Goal: Find specific page/section

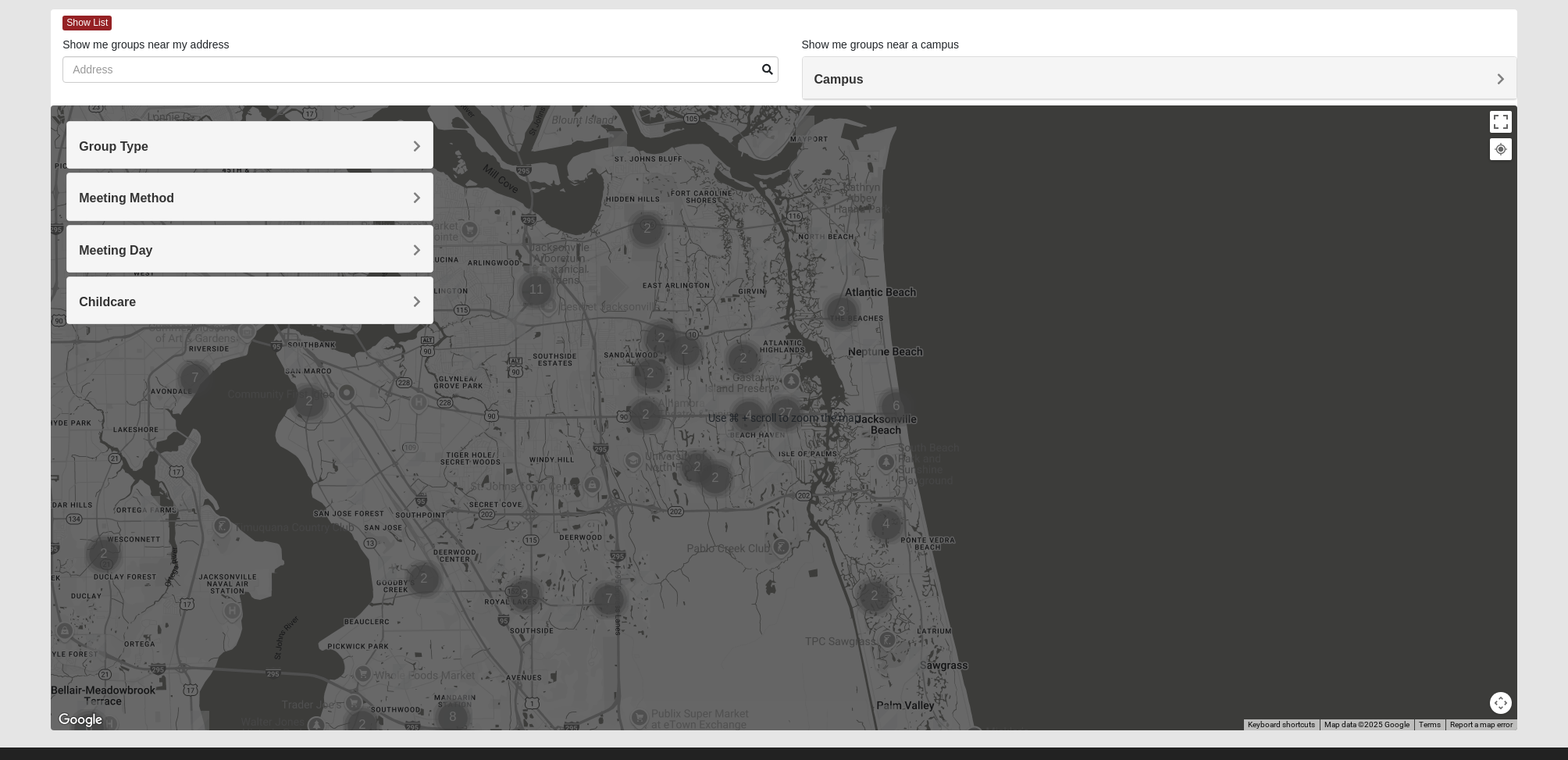
scroll to position [100, 0]
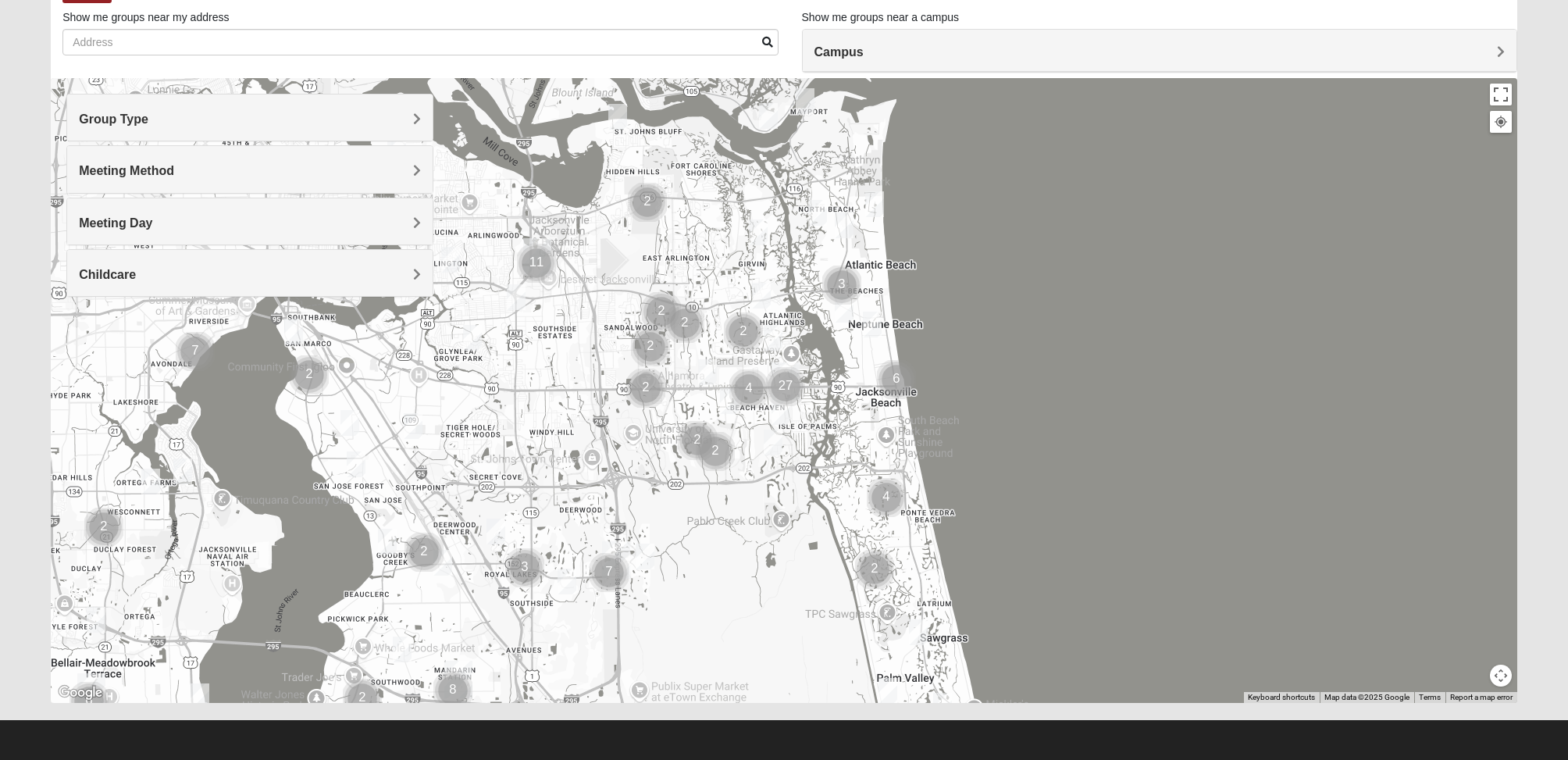
click at [1499, 671] on button "Map camera controls" at bounding box center [1501, 675] width 22 height 22
click at [1473, 617] on button "Zoom in" at bounding box center [1473, 621] width 22 height 22
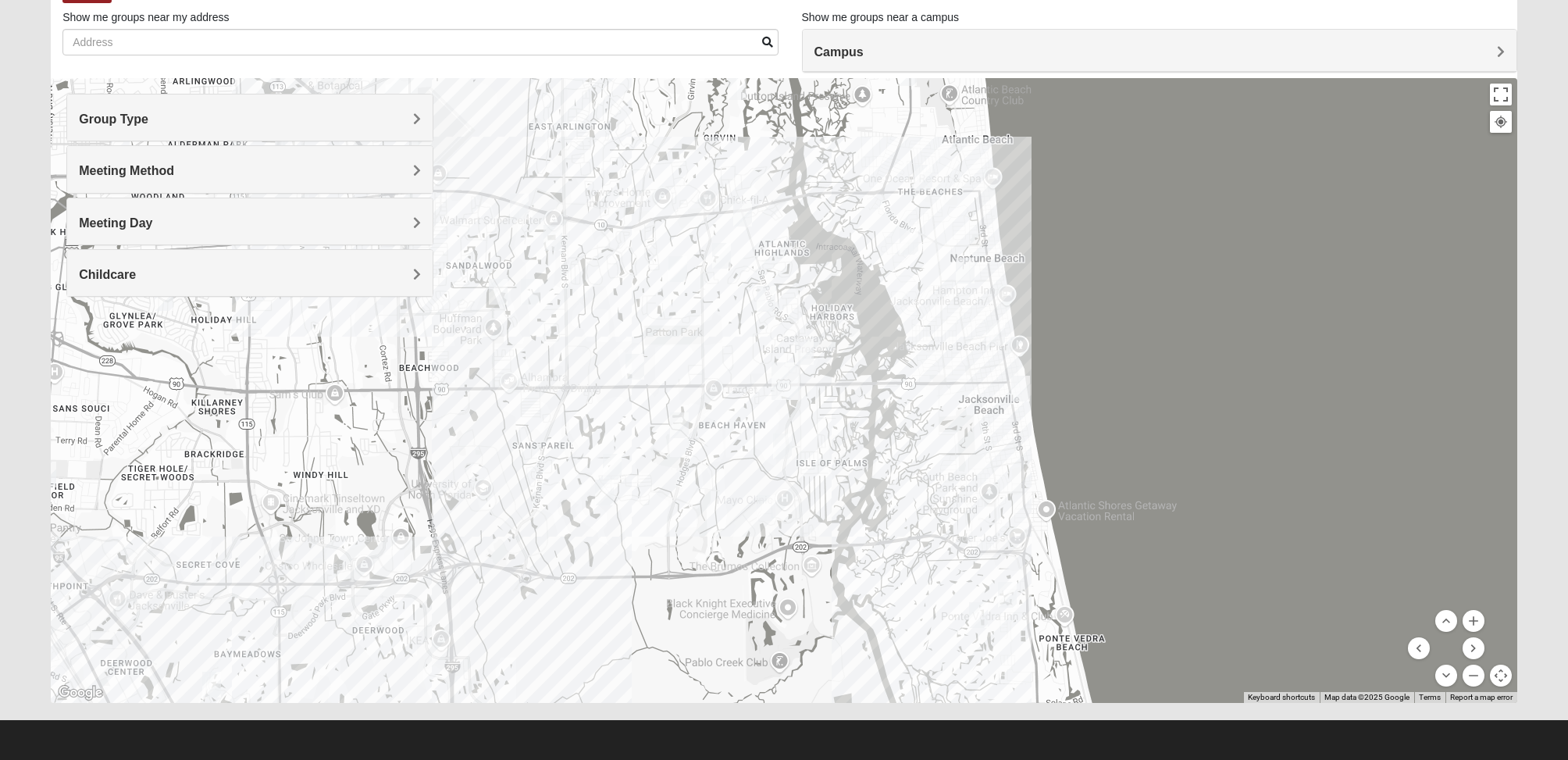
click at [148, 117] on span "Group Type" at bounding box center [113, 119] width 70 height 13
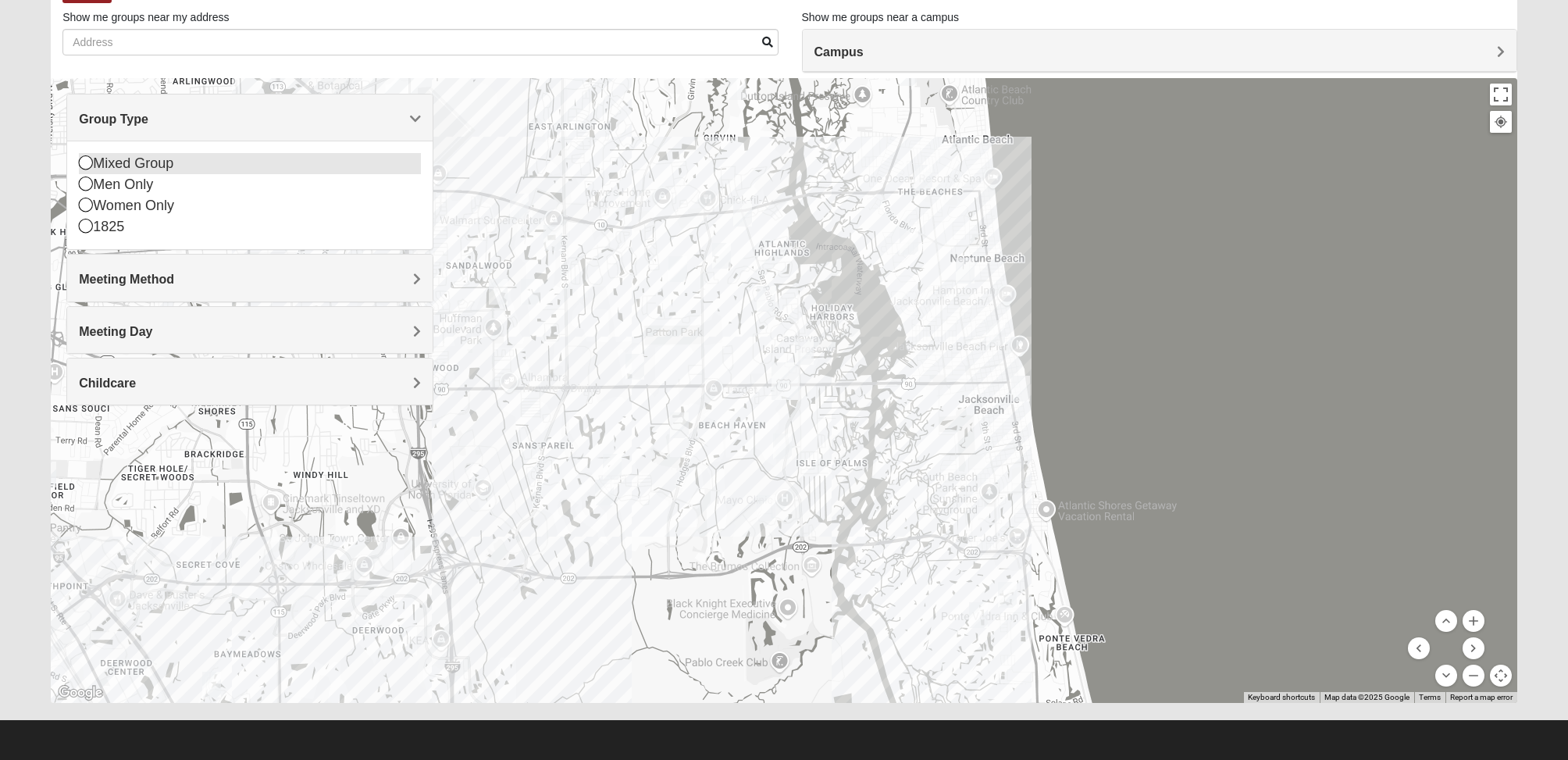
click at [82, 157] on icon at bounding box center [85, 162] width 14 height 14
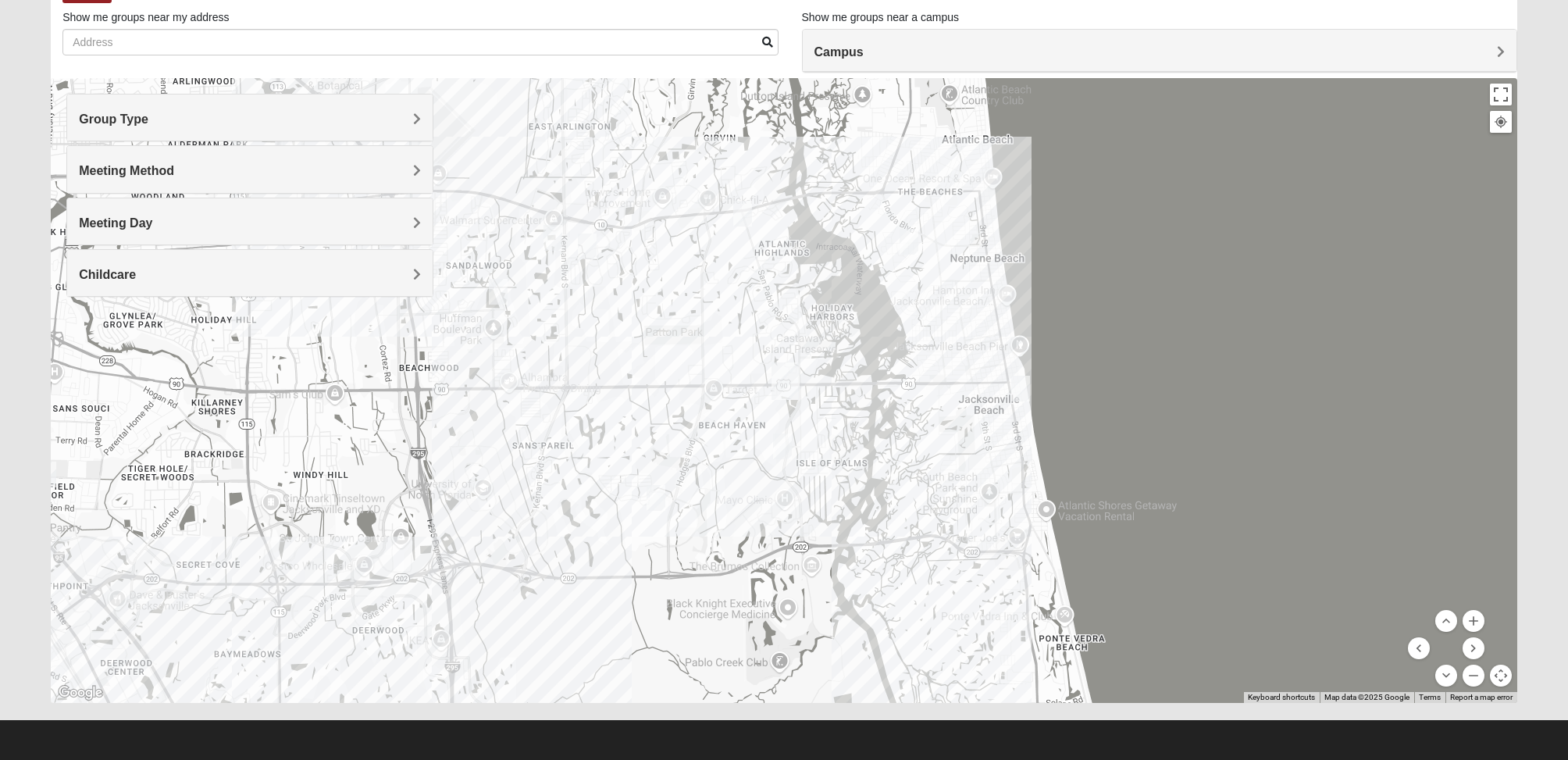
click at [174, 169] on span "Meeting Method" at bounding box center [126, 170] width 96 height 13
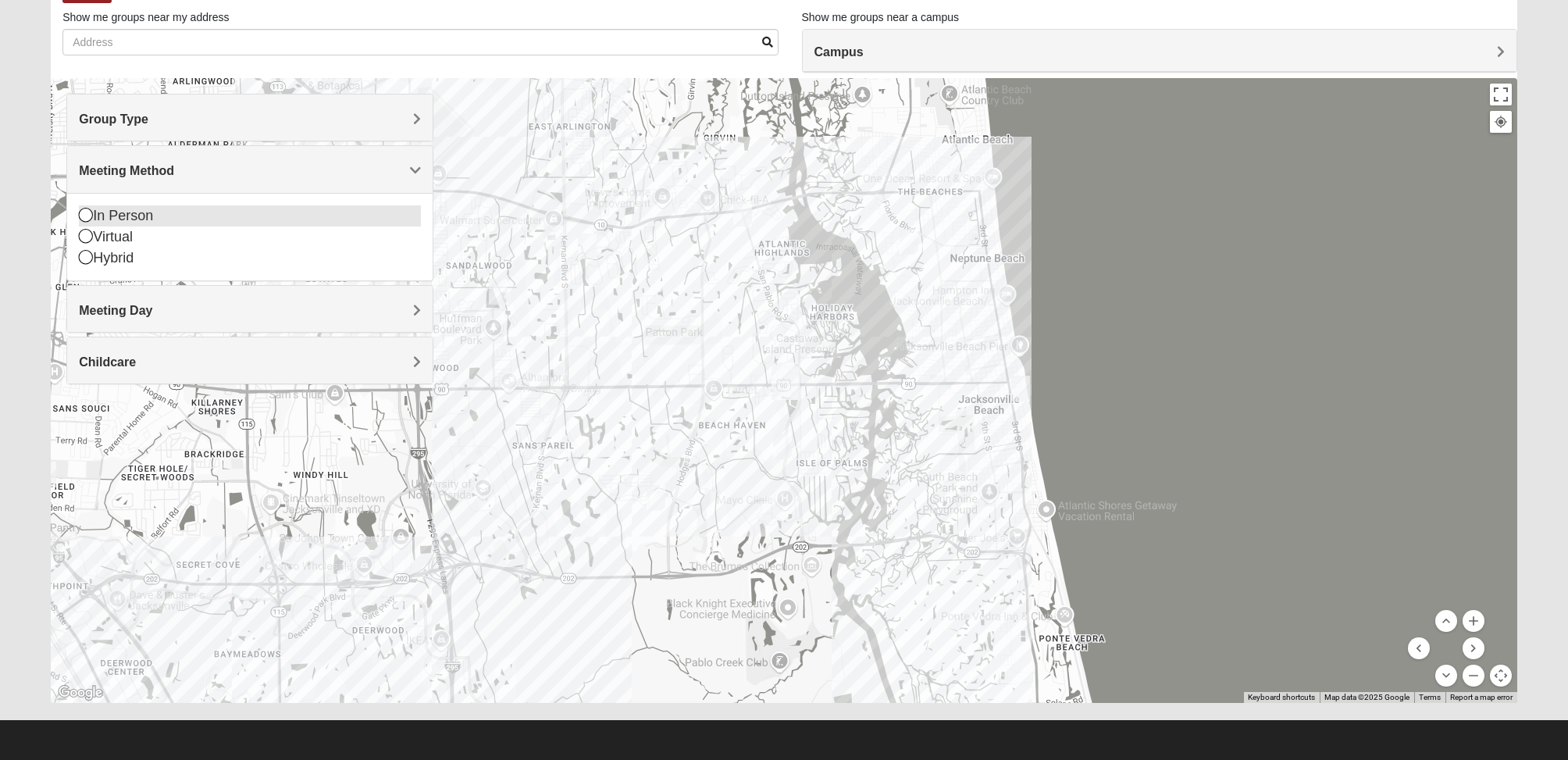
click at [85, 211] on icon at bounding box center [85, 214] width 14 height 14
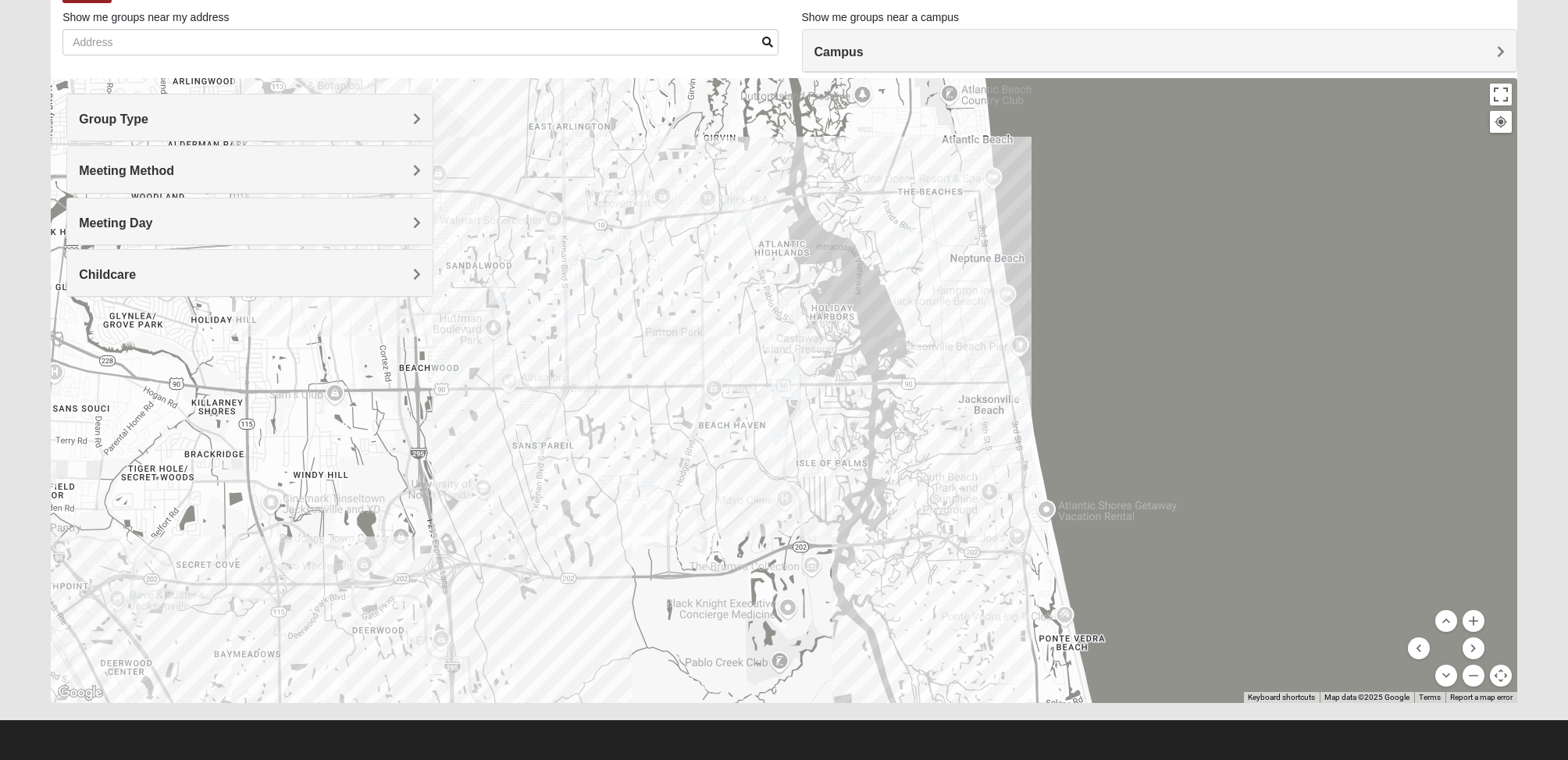
click at [152, 220] on span "Meeting Day" at bounding box center [115, 223] width 74 height 13
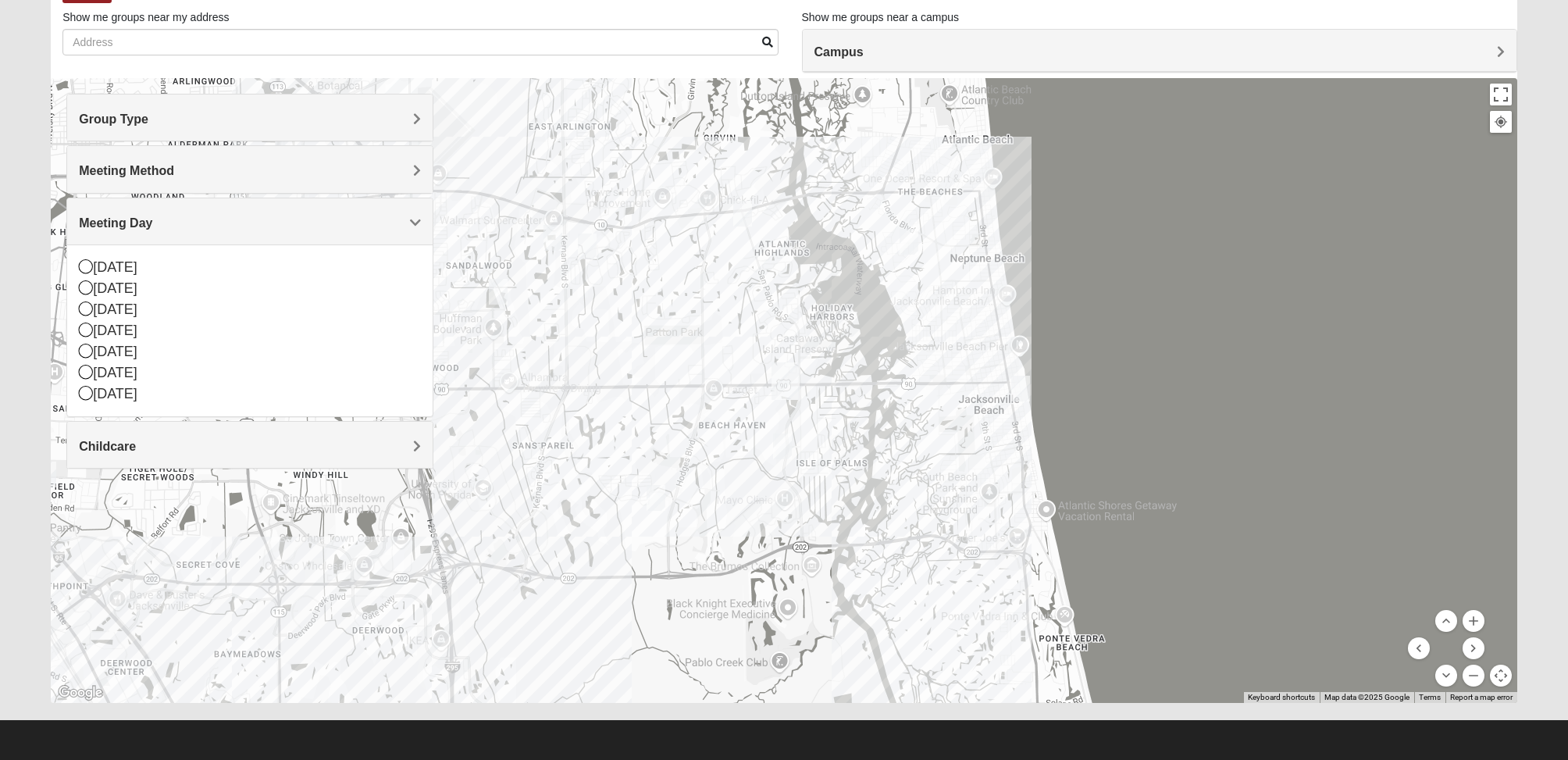
click at [506, 621] on div at bounding box center [784, 390] width 1467 height 625
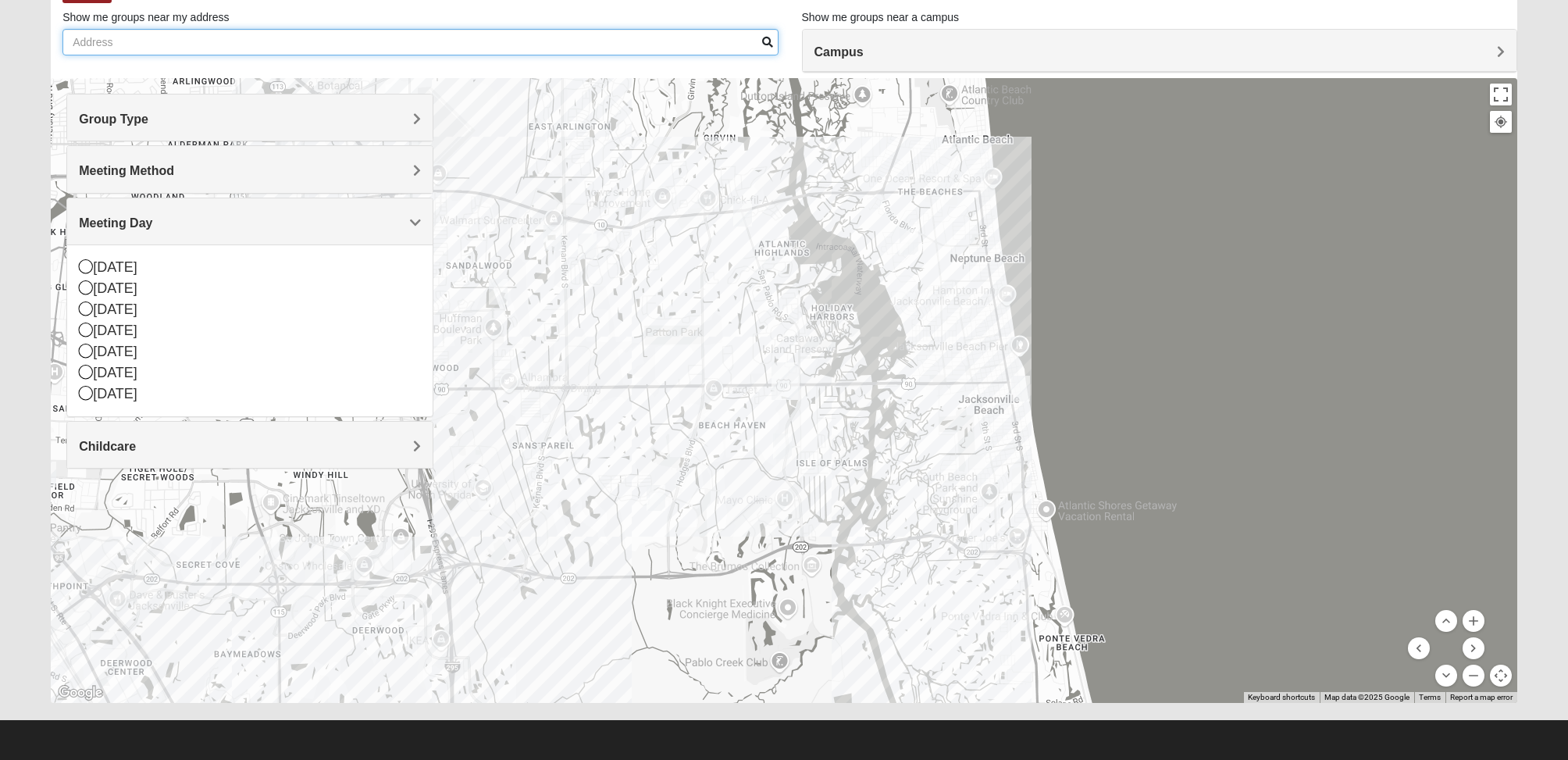
click at [182, 41] on input "Show me groups near my address" at bounding box center [420, 42] width 716 height 27
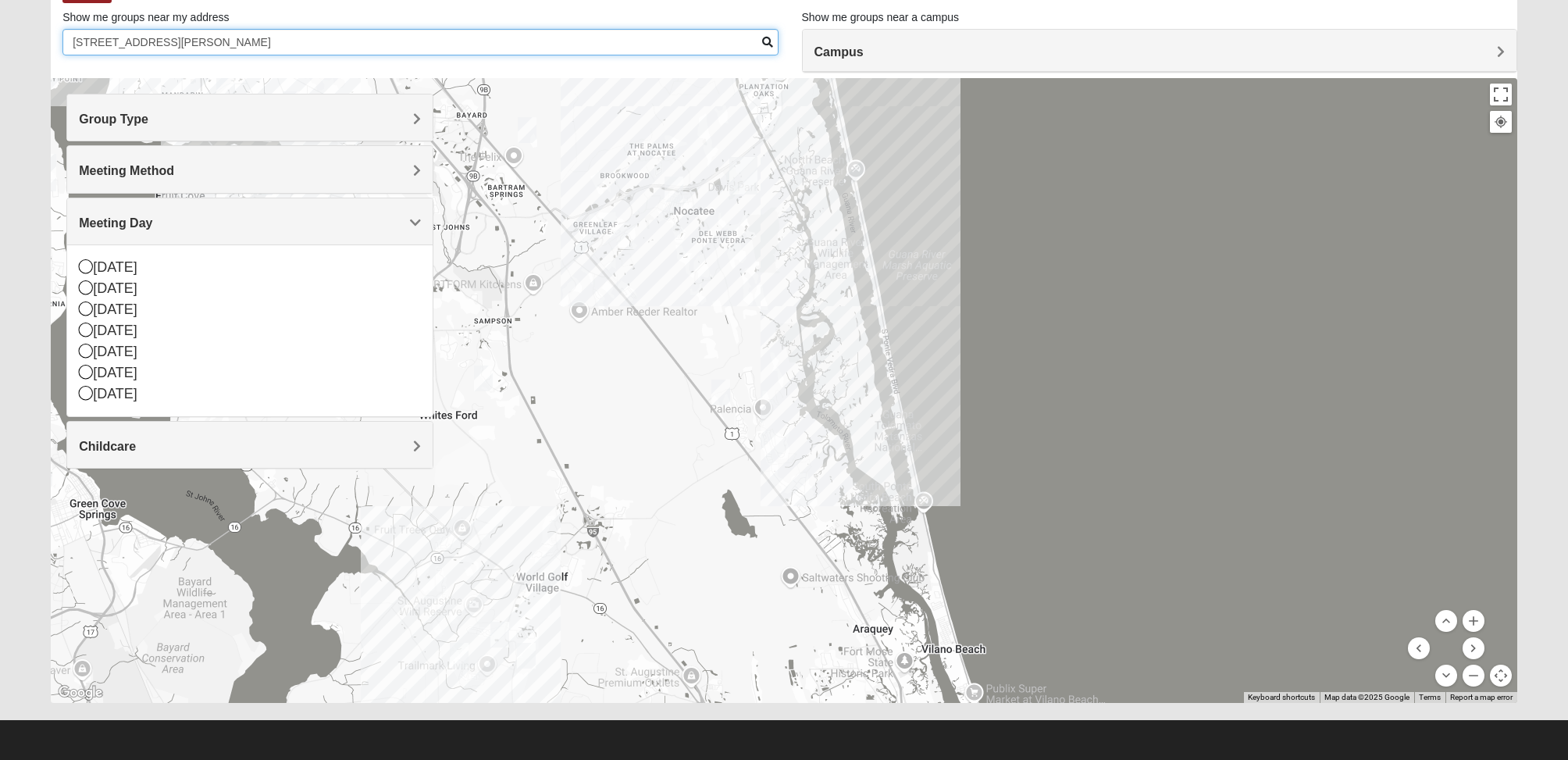
type input "[STREET_ADDRESS][PERSON_NAME]"
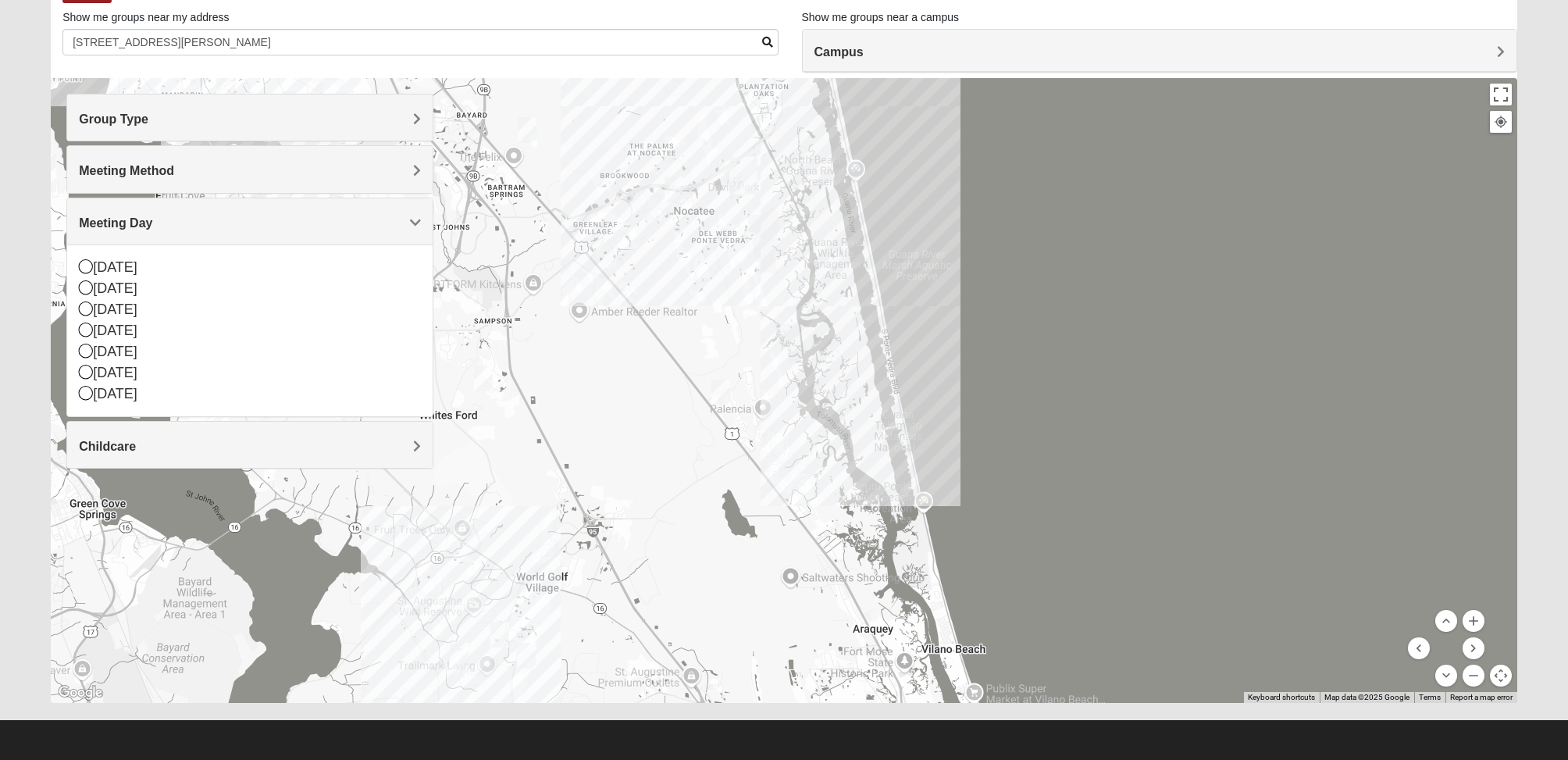
click at [784, 391] on div "To navigate, press the arrow keys." at bounding box center [1518, 391] width 1467 height 0
click at [721, 392] on img "Mixed Gerville-Reache 32095" at bounding box center [720, 392] width 19 height 26
click at [629, 349] on span "Learn More" at bounding box center [630, 357] width 66 height 16
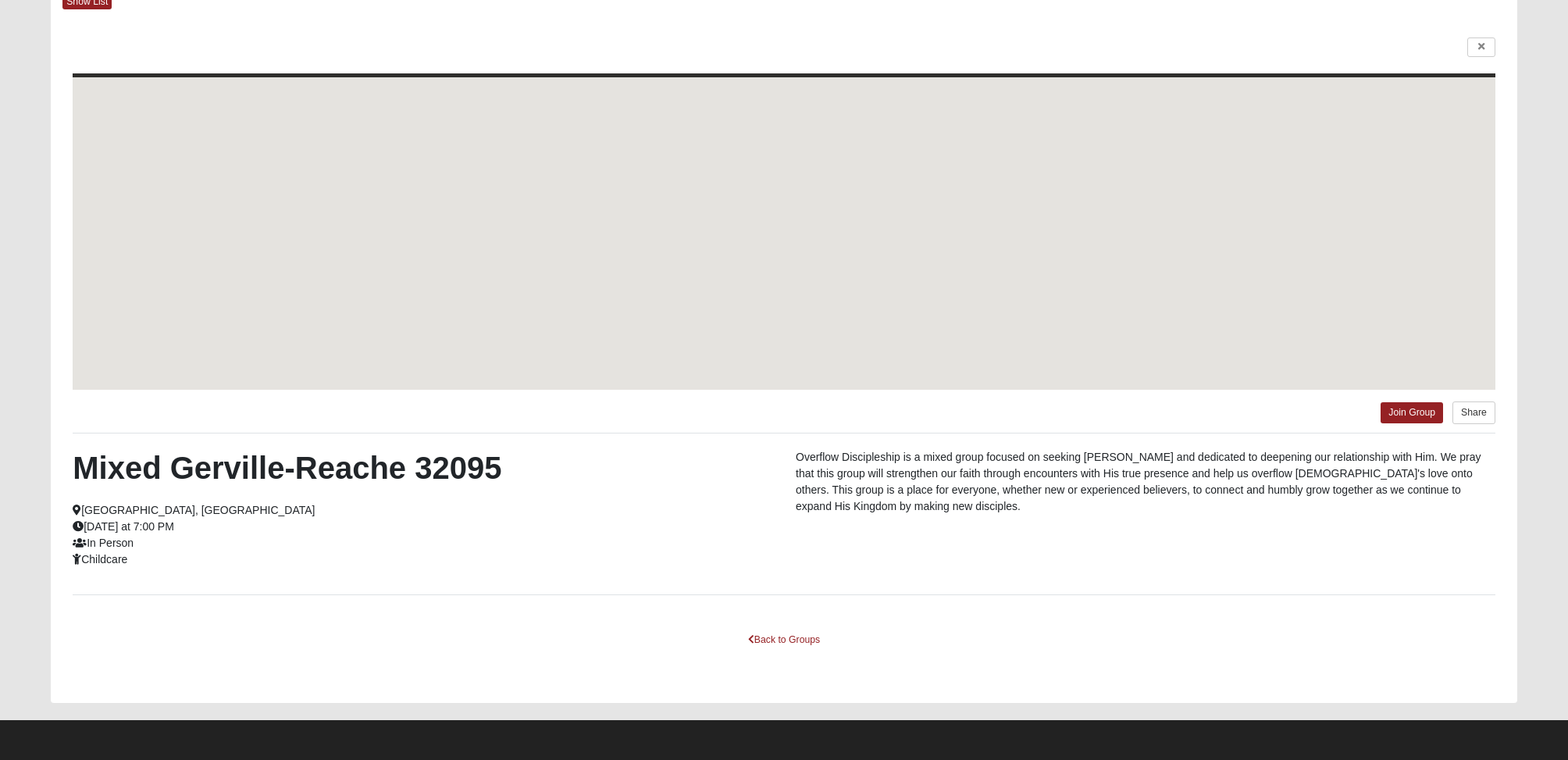
scroll to position [93, 0]
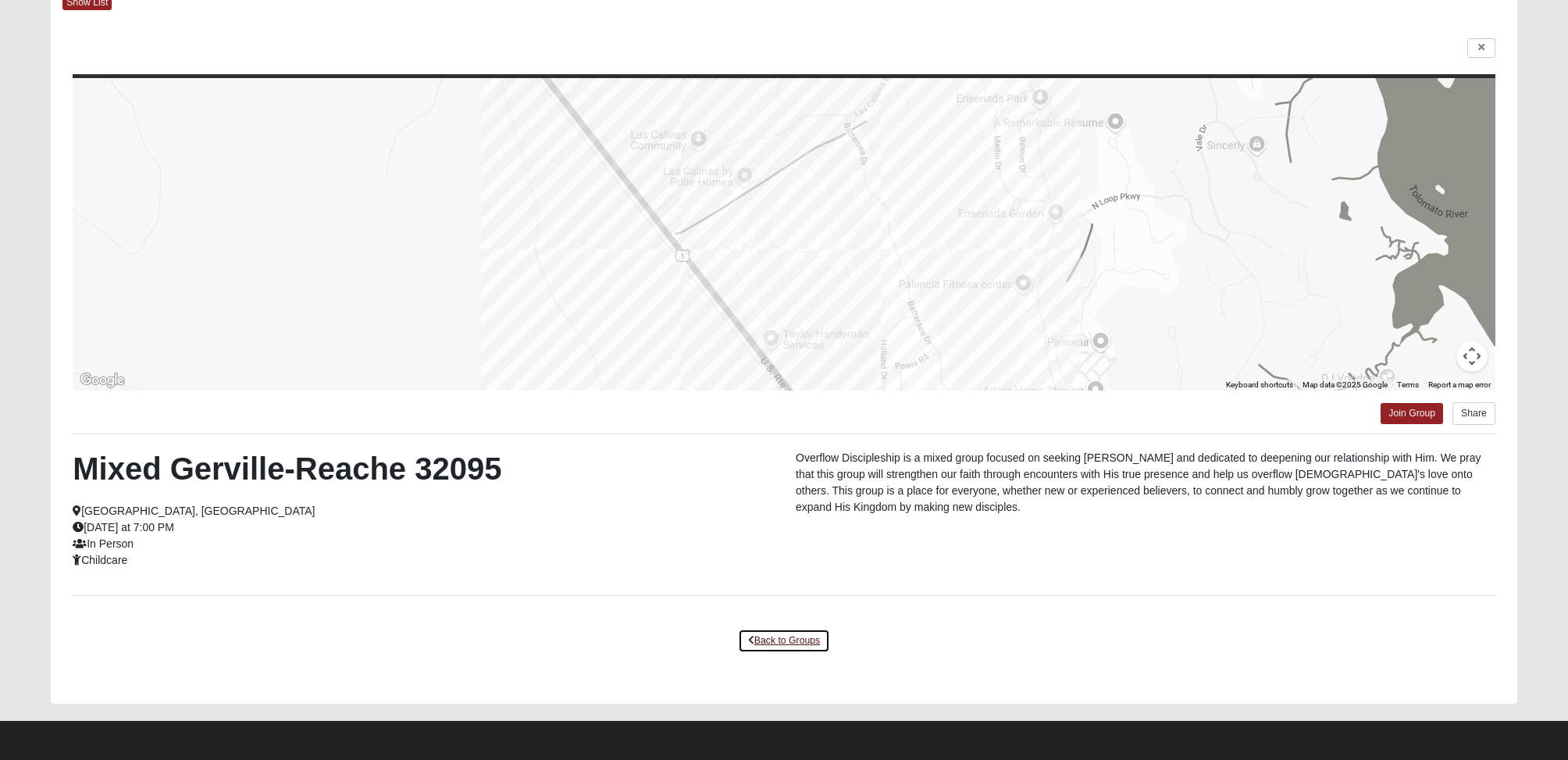
click at [754, 637] on link "Back to Groups" at bounding box center [784, 641] width 92 height 24
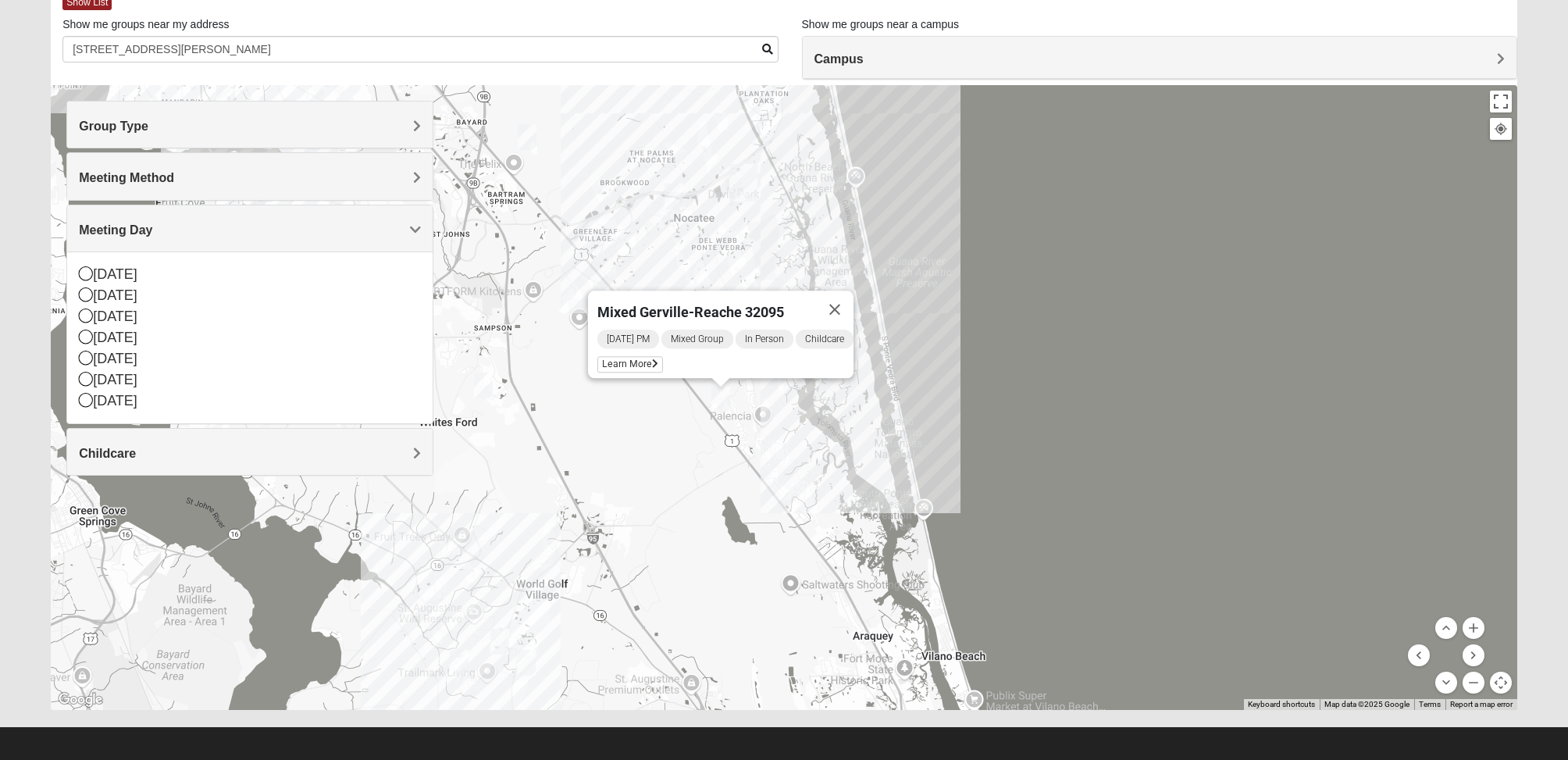
click at [781, 386] on div "Mixed Gerville-Reache 32095 [DATE] PM Mixed Group In Person Childcare Learn More" at bounding box center [784, 397] width 1467 height 625
click at [784, 378] on div "Mixed Gerville-Reache 32095 [DATE] PM Mixed Group In Person Childcare Learn More" at bounding box center [784, 397] width 1467 height 625
click at [845, 292] on button "Close" at bounding box center [835, 309] width 37 height 37
click at [784, 381] on div "To navigate, press the arrow keys." at bounding box center [784, 397] width 1467 height 625
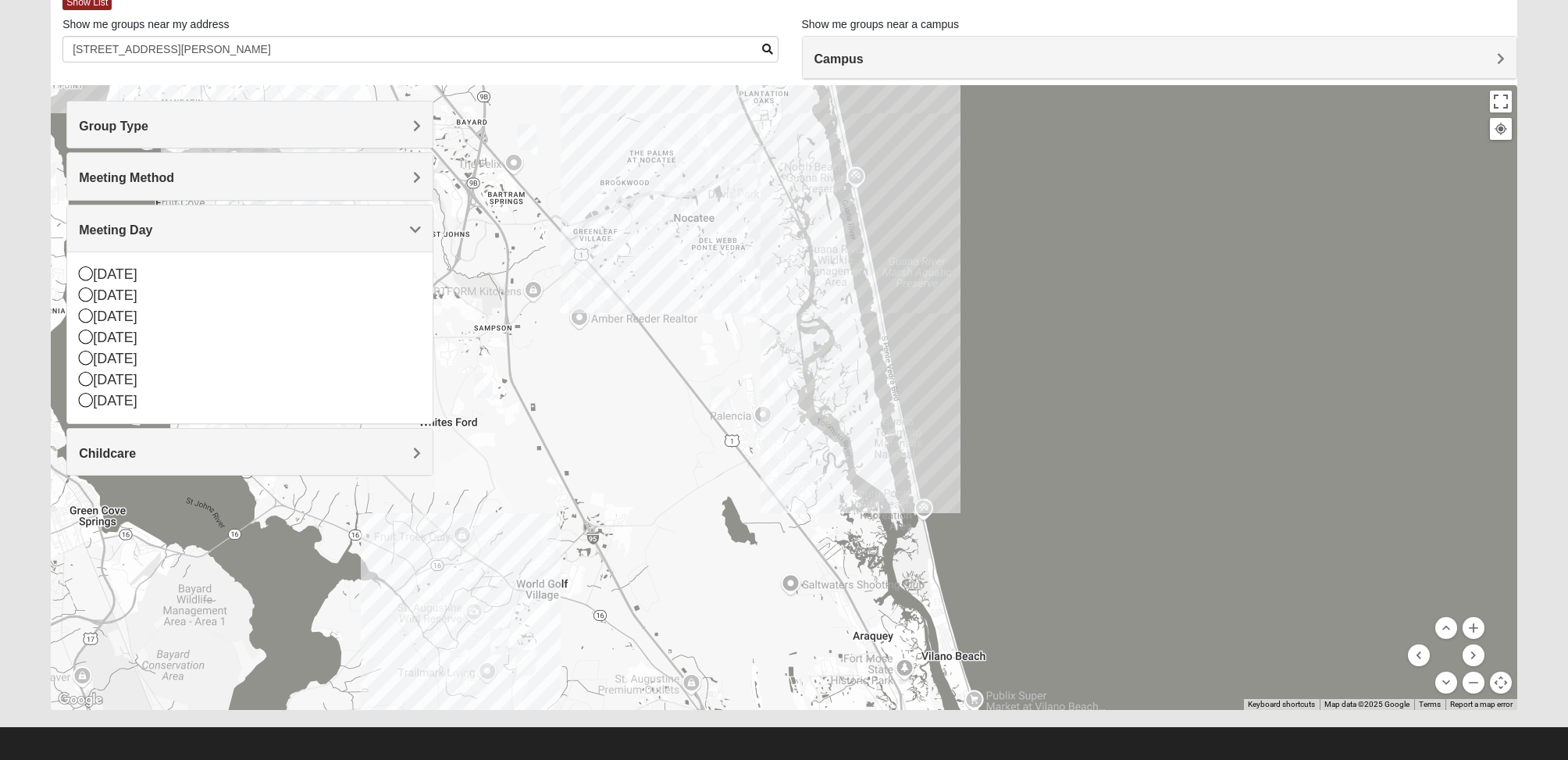
click at [784, 381] on div at bounding box center [784, 397] width 1467 height 625
click at [148, 121] on span "Group Type" at bounding box center [113, 126] width 70 height 13
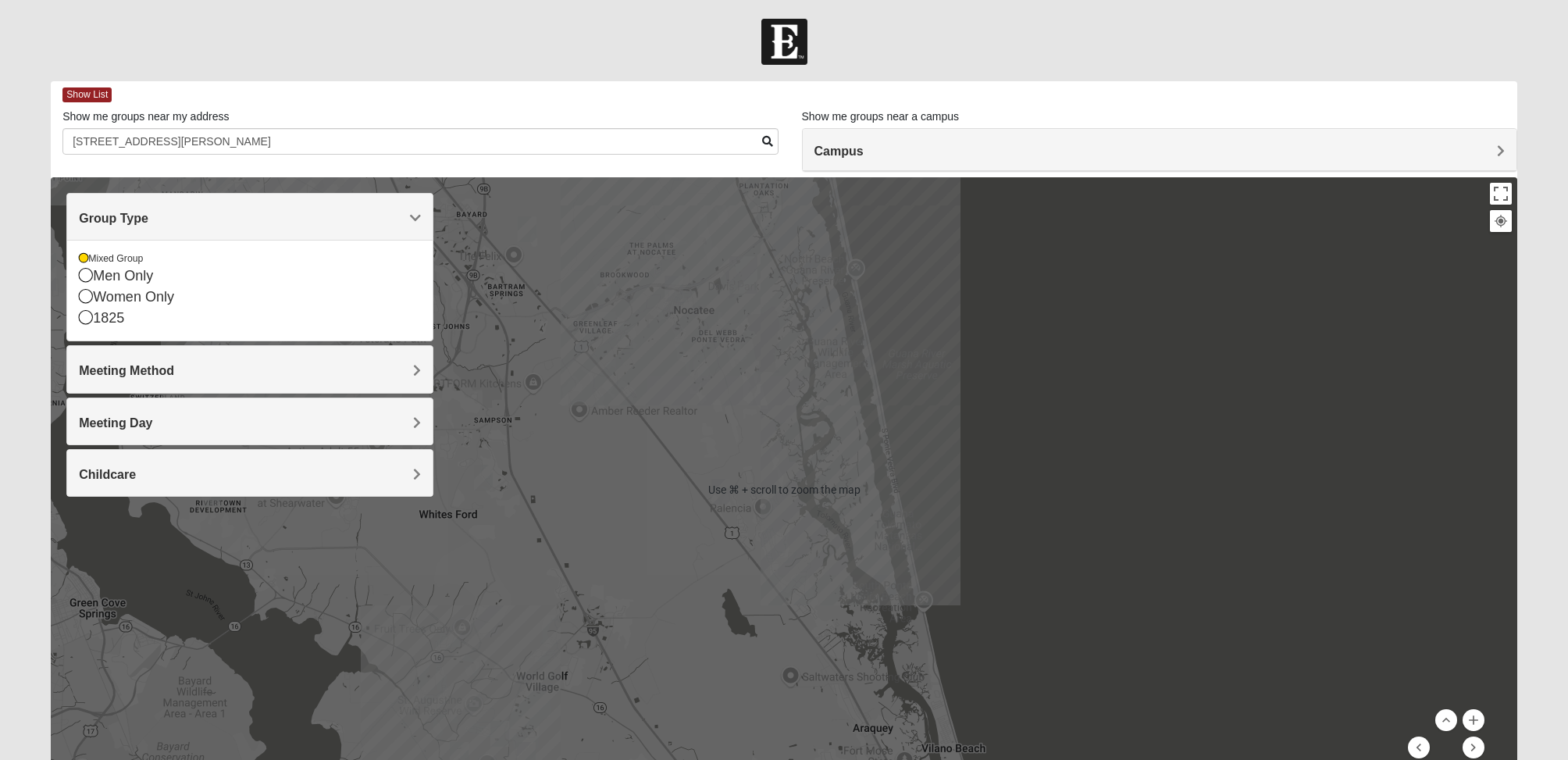
scroll to position [0, 0]
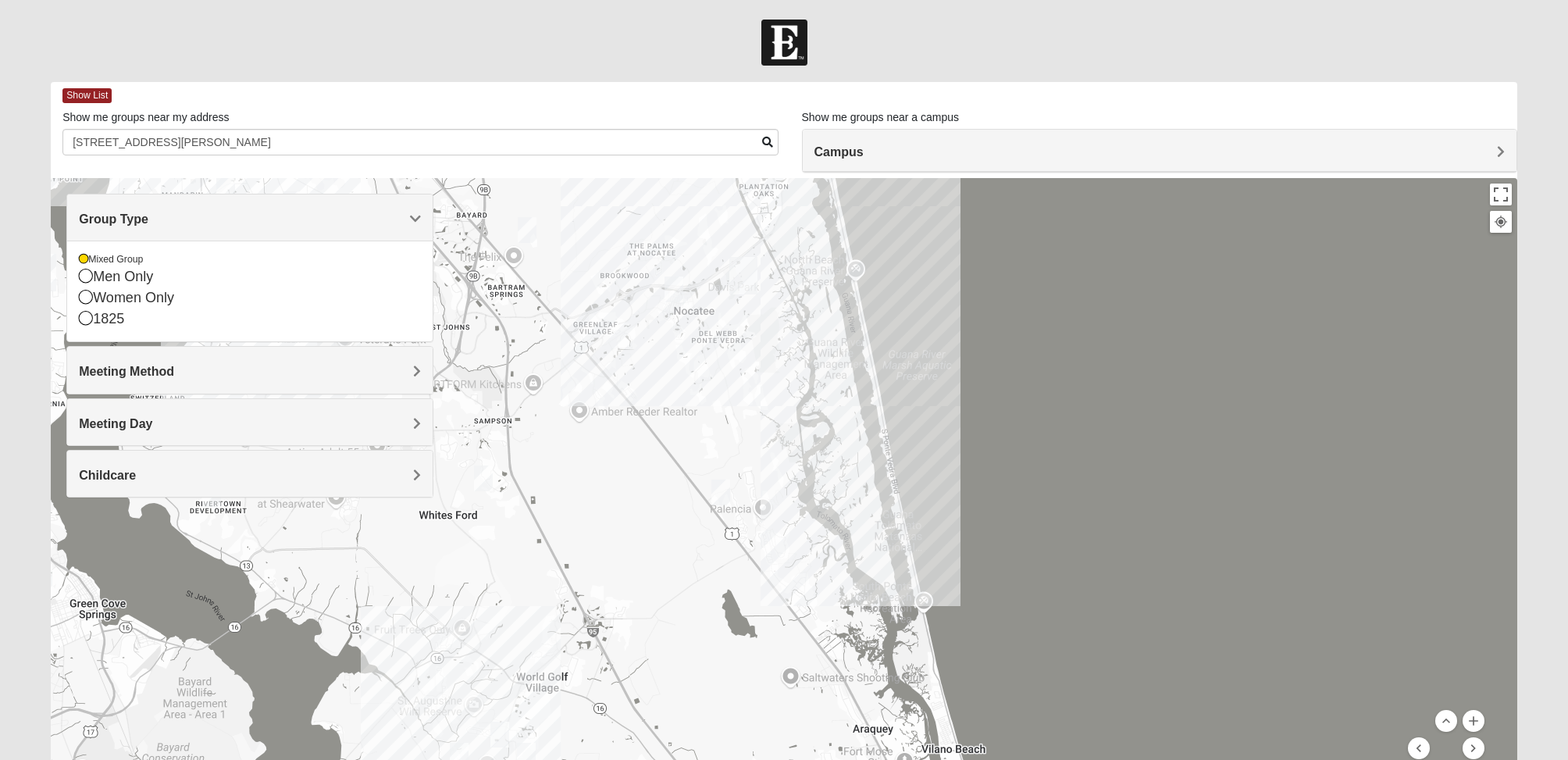
click at [174, 369] on span "Meeting Method" at bounding box center [126, 371] width 96 height 13
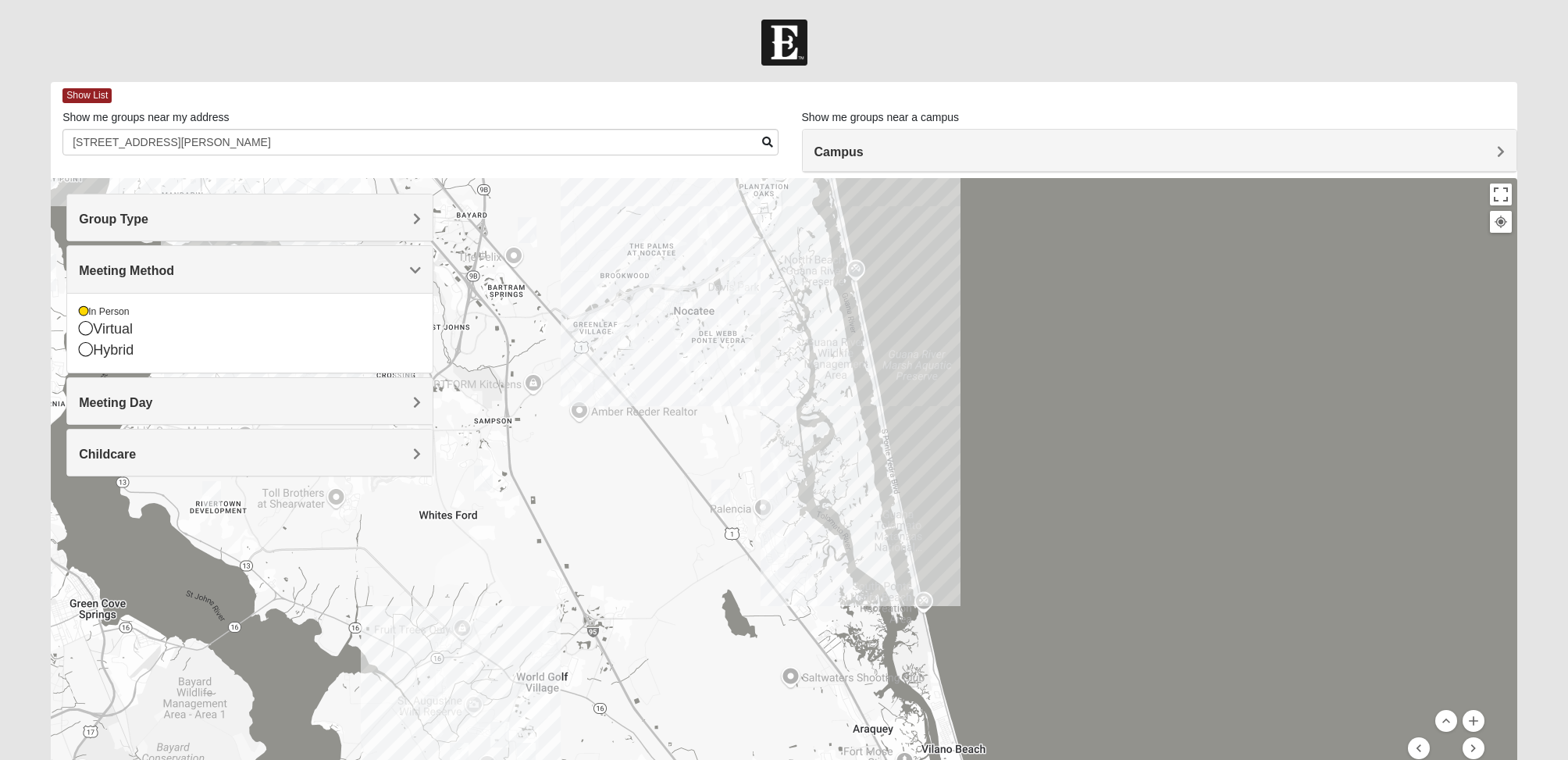
click at [762, 503] on div at bounding box center [784, 490] width 1467 height 625
click at [719, 493] on img "Mixed Gerville-Reache 32095" at bounding box center [720, 493] width 19 height 26
click at [719, 493] on img "Mixed Gerville-Reache 32095" at bounding box center [720, 493] width 19 height 26
click at [652, 452] on icon at bounding box center [656, 457] width 6 height 10
